Goal: Task Accomplishment & Management: Complete application form

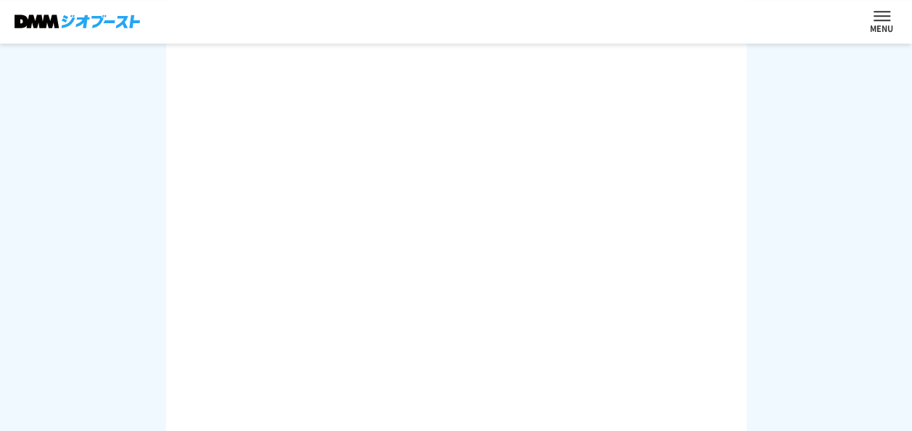
scroll to position [593, 0]
